Goal: Transaction & Acquisition: Purchase product/service

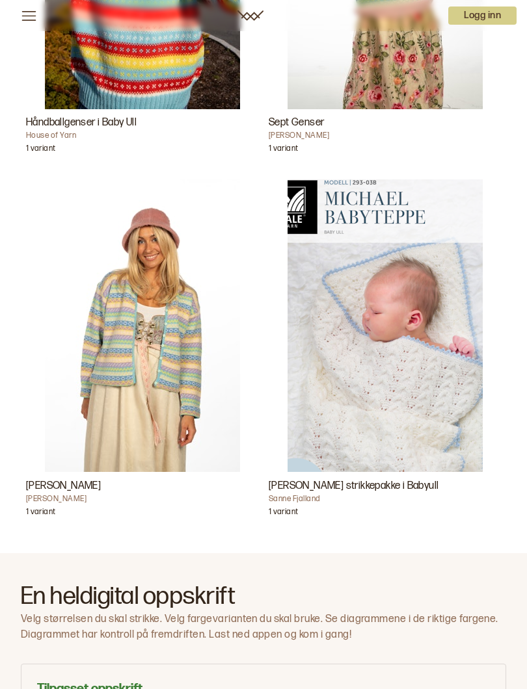
scroll to position [643, 0]
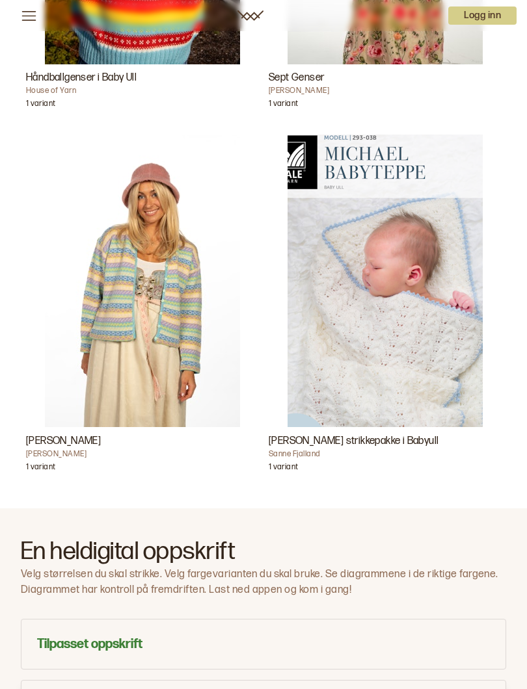
click at [383, 357] on img "Michael Babyteppe strikkepakke i Babyull" at bounding box center [384, 281] width 195 height 293
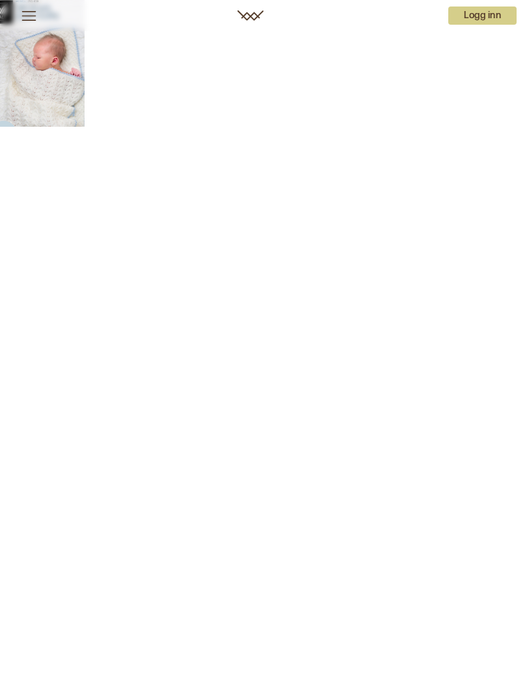
click at [49, 67] on img at bounding box center [42, 63] width 85 height 127
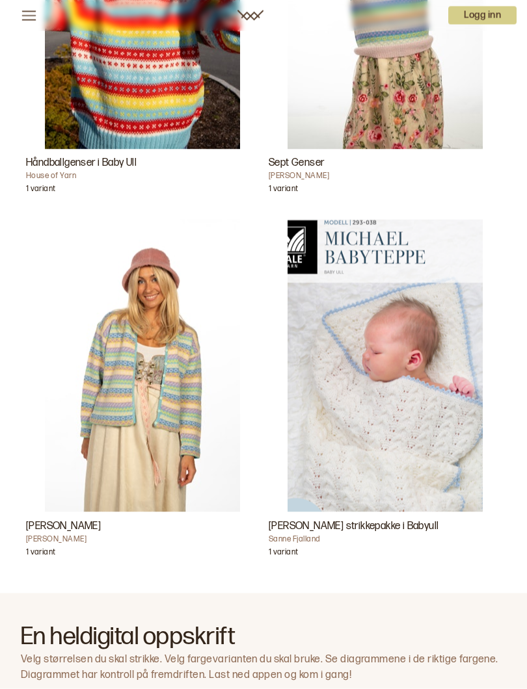
scroll to position [581, 0]
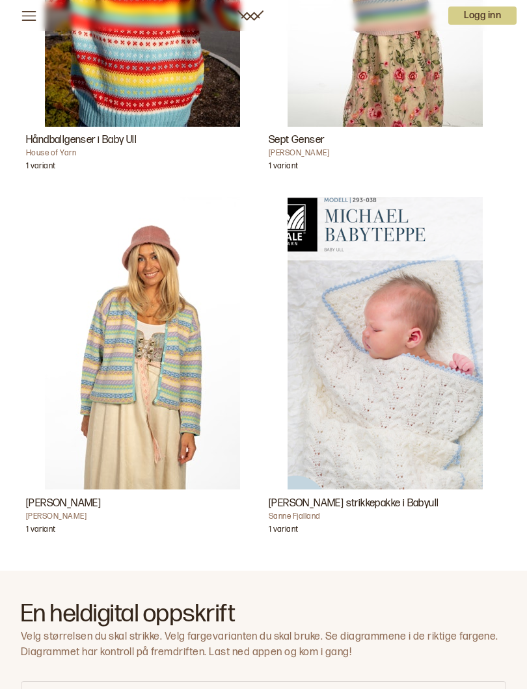
click at [368, 504] on h3 "[PERSON_NAME] strikkepakke i Babyull" at bounding box center [385, 504] width 232 height 16
